Goal: Information Seeking & Learning: Learn about a topic

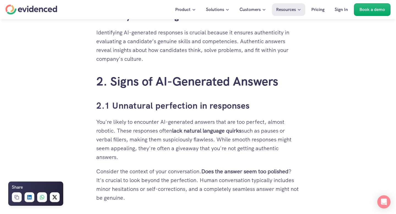
scroll to position [562, 0]
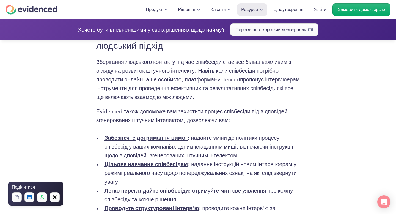
scroll to position [2139, 0]
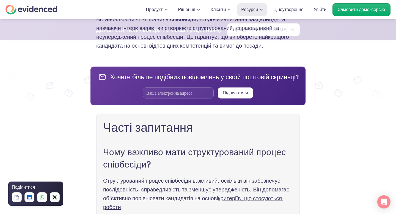
scroll to position [2081, 0]
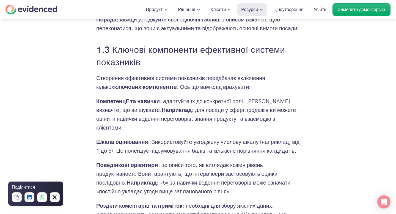
scroll to position [890, 0]
